Goal: Navigation & Orientation: Find specific page/section

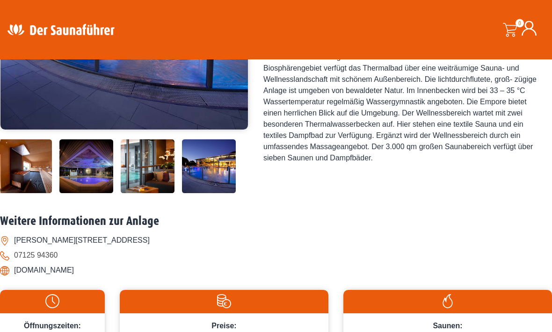
scroll to position [234, 0]
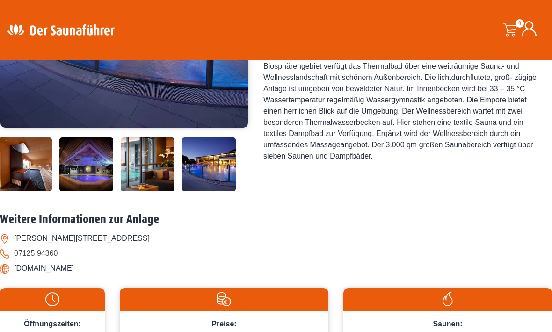
click at [31, 191] on img at bounding box center [25, 165] width 54 height 54
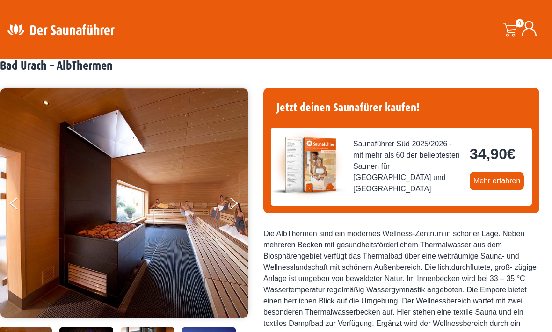
scroll to position [44, 0]
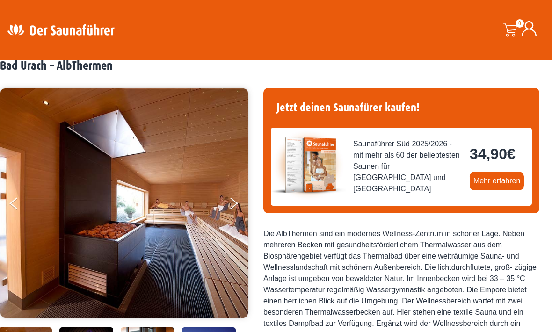
click at [229, 207] on button "Next" at bounding box center [239, 205] width 23 height 23
click at [233, 196] on button "Next" at bounding box center [239, 205] width 23 height 23
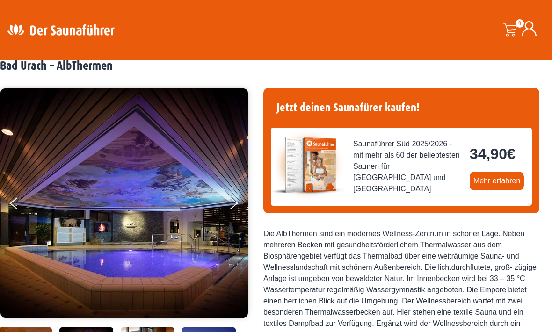
click at [234, 204] on button "Next" at bounding box center [239, 205] width 23 height 23
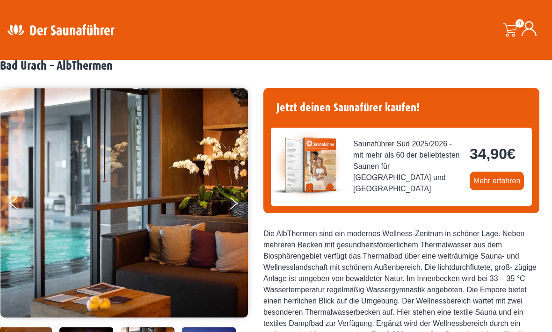
click at [231, 197] on button "Next" at bounding box center [239, 205] width 23 height 23
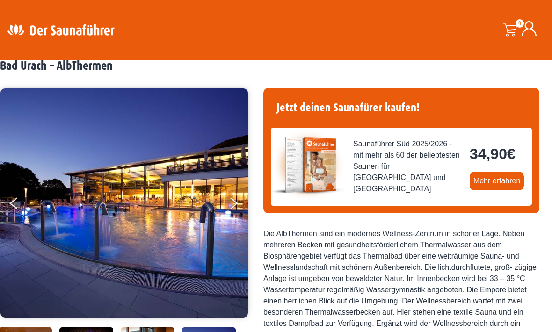
click at [227, 207] on img at bounding box center [123, 202] width 247 height 229
click at [233, 208] on button "Next" at bounding box center [239, 205] width 23 height 23
click at [233, 203] on button "Next" at bounding box center [239, 205] width 23 height 23
click at [16, 201] on button "Previous" at bounding box center [21, 205] width 23 height 23
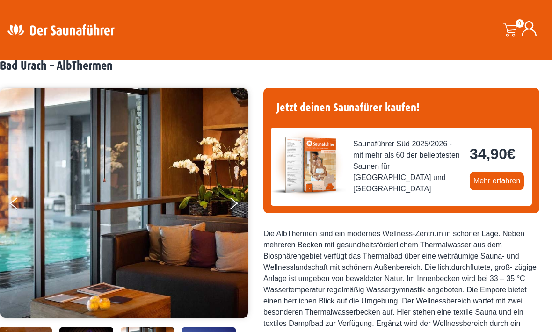
click at [24, 199] on button "Previous" at bounding box center [21, 205] width 23 height 23
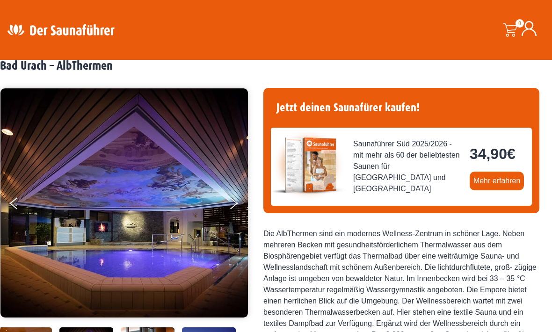
click at [24, 200] on button "Previous" at bounding box center [21, 205] width 23 height 23
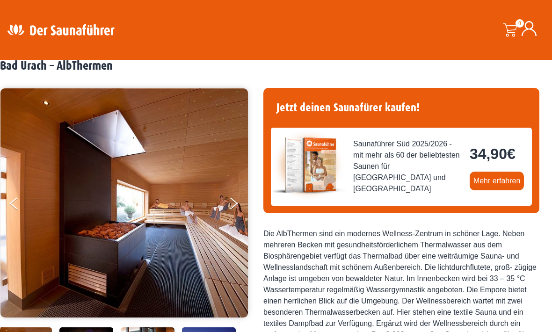
click at [19, 201] on button "Previous" at bounding box center [21, 205] width 23 height 23
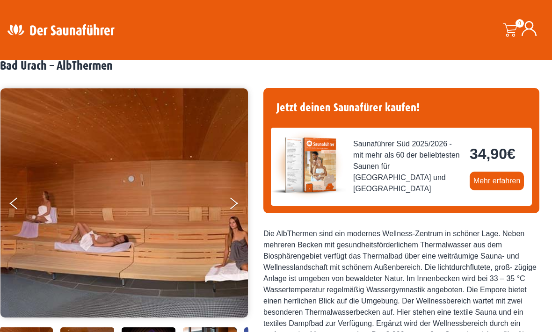
click at [19, 200] on button "Previous" at bounding box center [21, 205] width 23 height 23
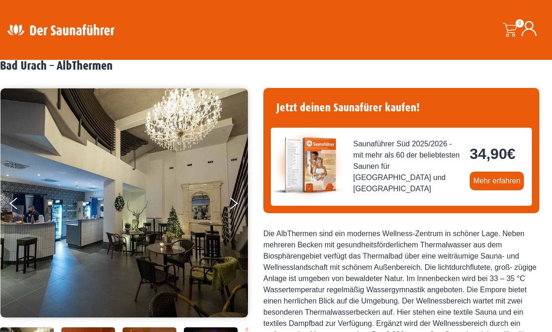
click at [15, 202] on button "Previous" at bounding box center [21, 205] width 23 height 23
click at [17, 200] on icon "Previous" at bounding box center [13, 200] width 8 height 7
click at [21, 204] on button "Previous" at bounding box center [21, 205] width 23 height 23
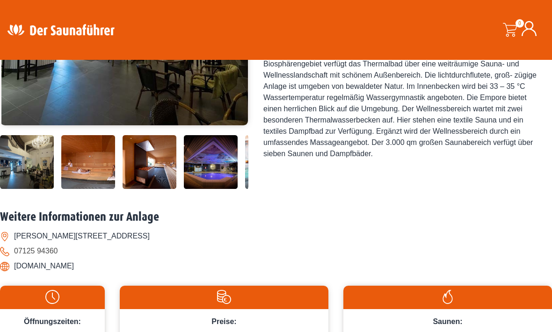
scroll to position [241, 0]
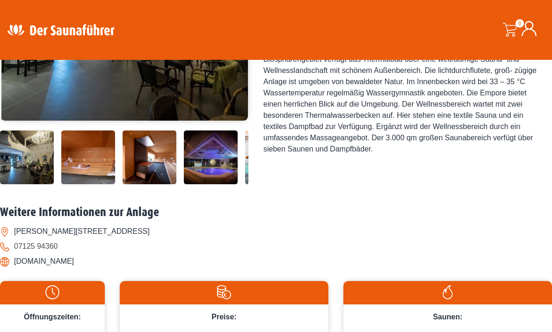
click at [29, 131] on img at bounding box center [27, 131] width 54 height 0
click at [30, 131] on img at bounding box center [27, 131] width 54 height 0
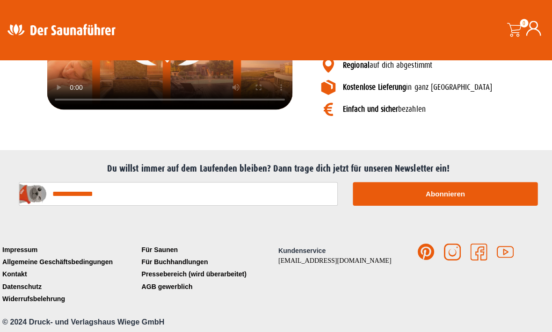
scroll to position [1188, 0]
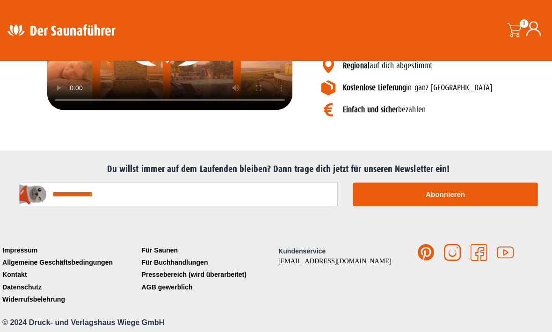
click at [28, 254] on link "Impressum" at bounding box center [69, 248] width 138 height 12
